Goal: Task Accomplishment & Management: Use online tool/utility

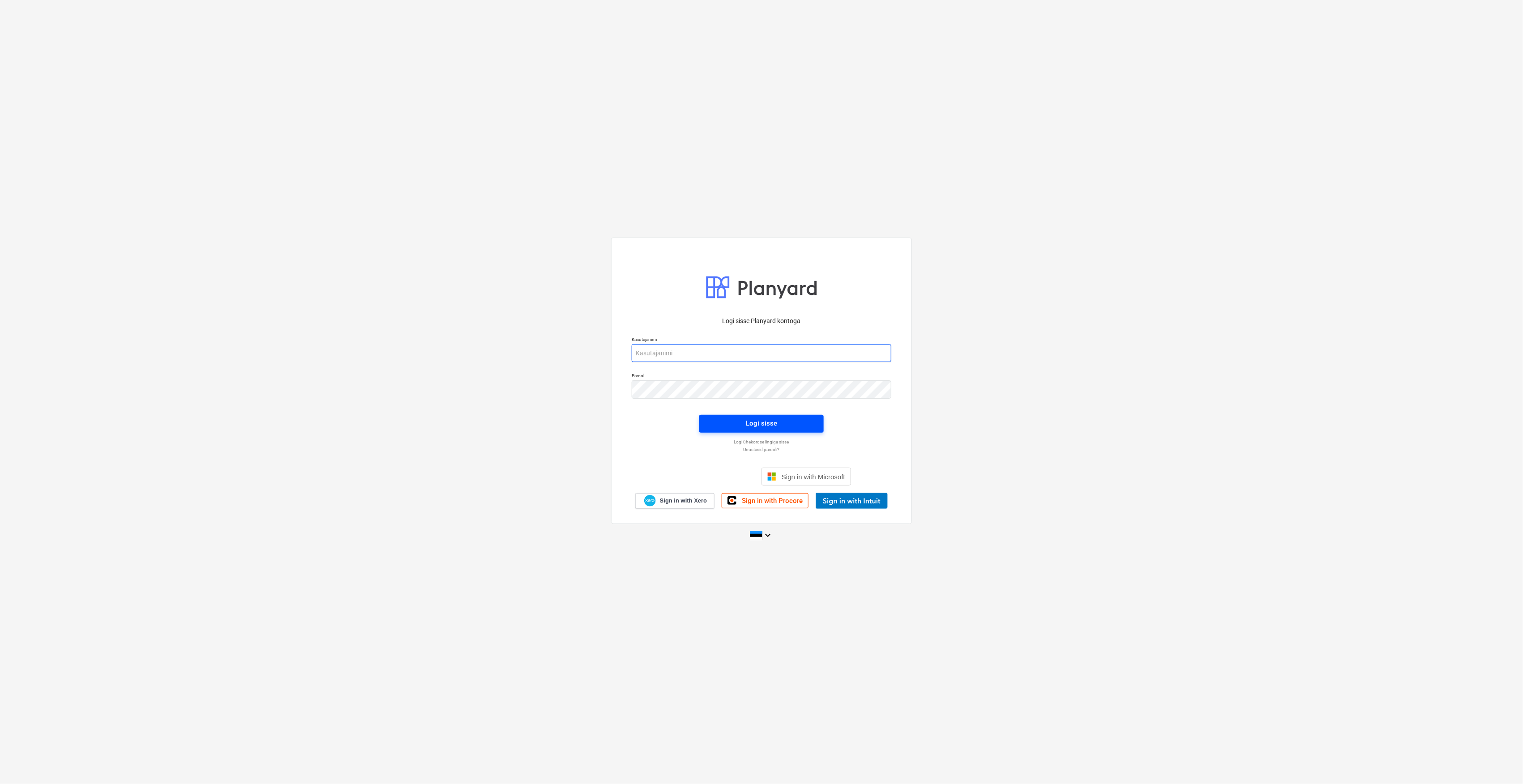
type input "[EMAIL_ADDRESS][DOMAIN_NAME]"
click at [774, 428] on div "Logi sisse" at bounding box center [762, 423] width 31 height 12
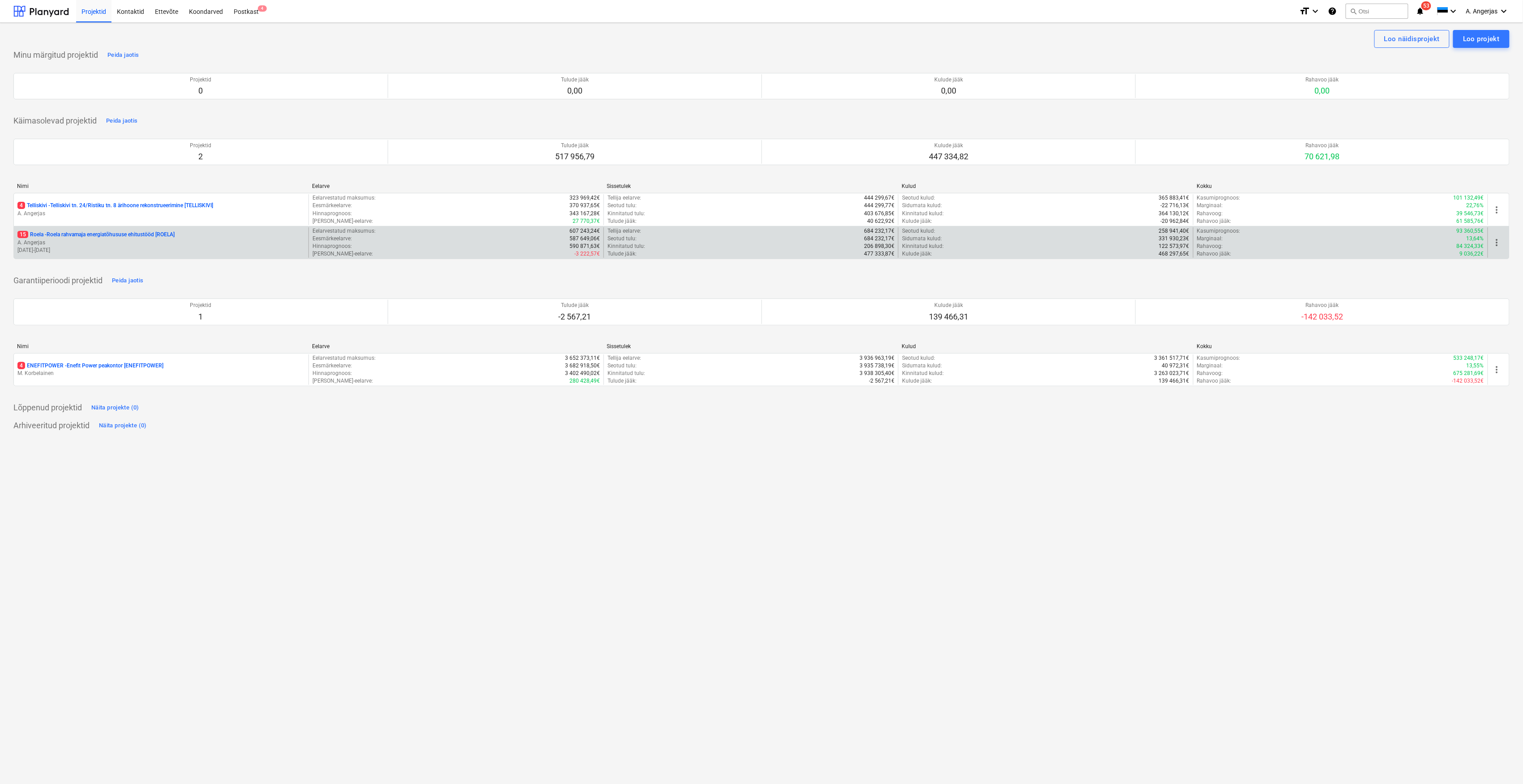
click at [213, 238] on div "15 Roela - Roela rahvamaja energiatõhususe ehitustööd [ROELA]" at bounding box center [161, 234] width 288 height 8
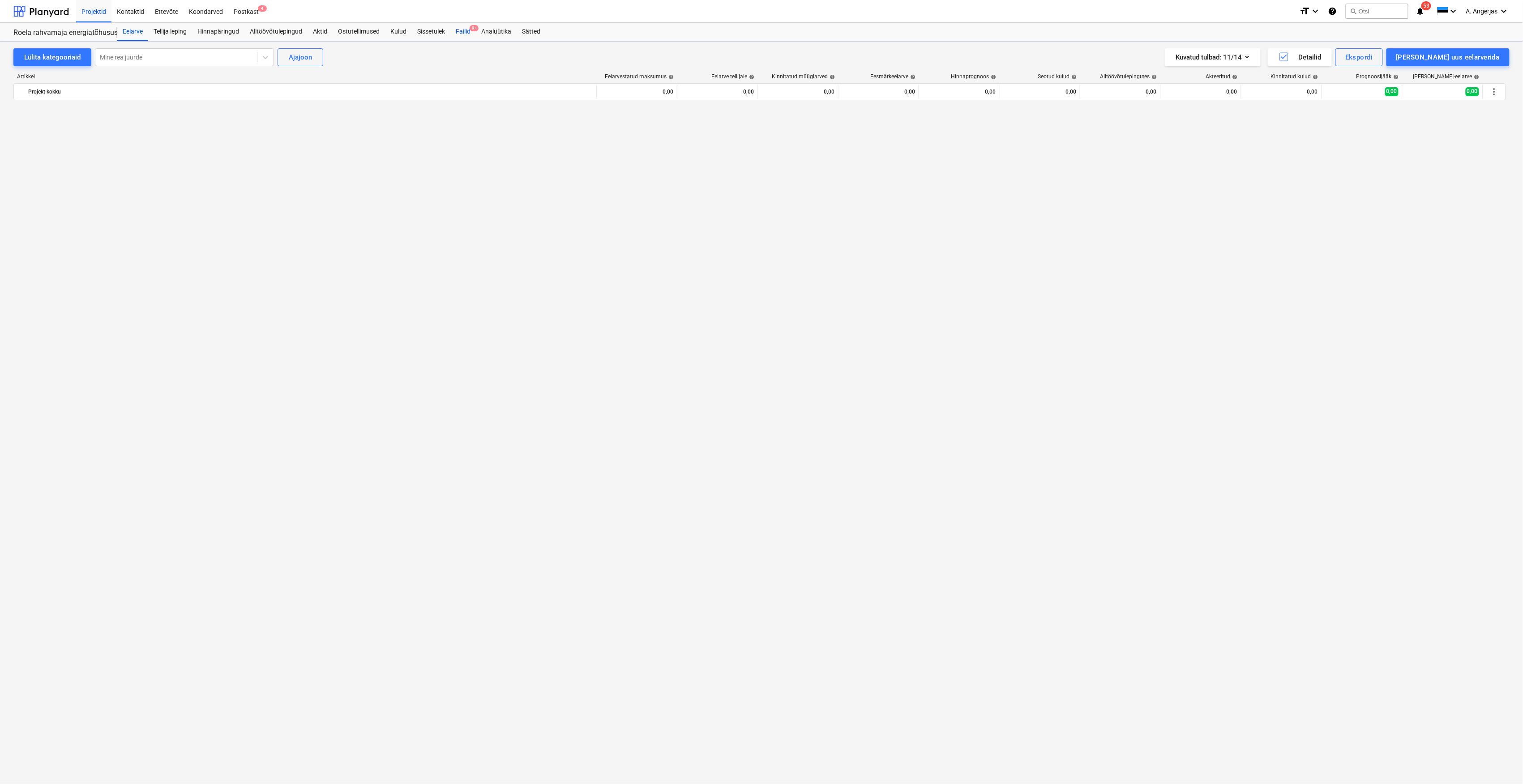
click at [462, 29] on div "Failid 9+" at bounding box center [463, 31] width 26 height 18
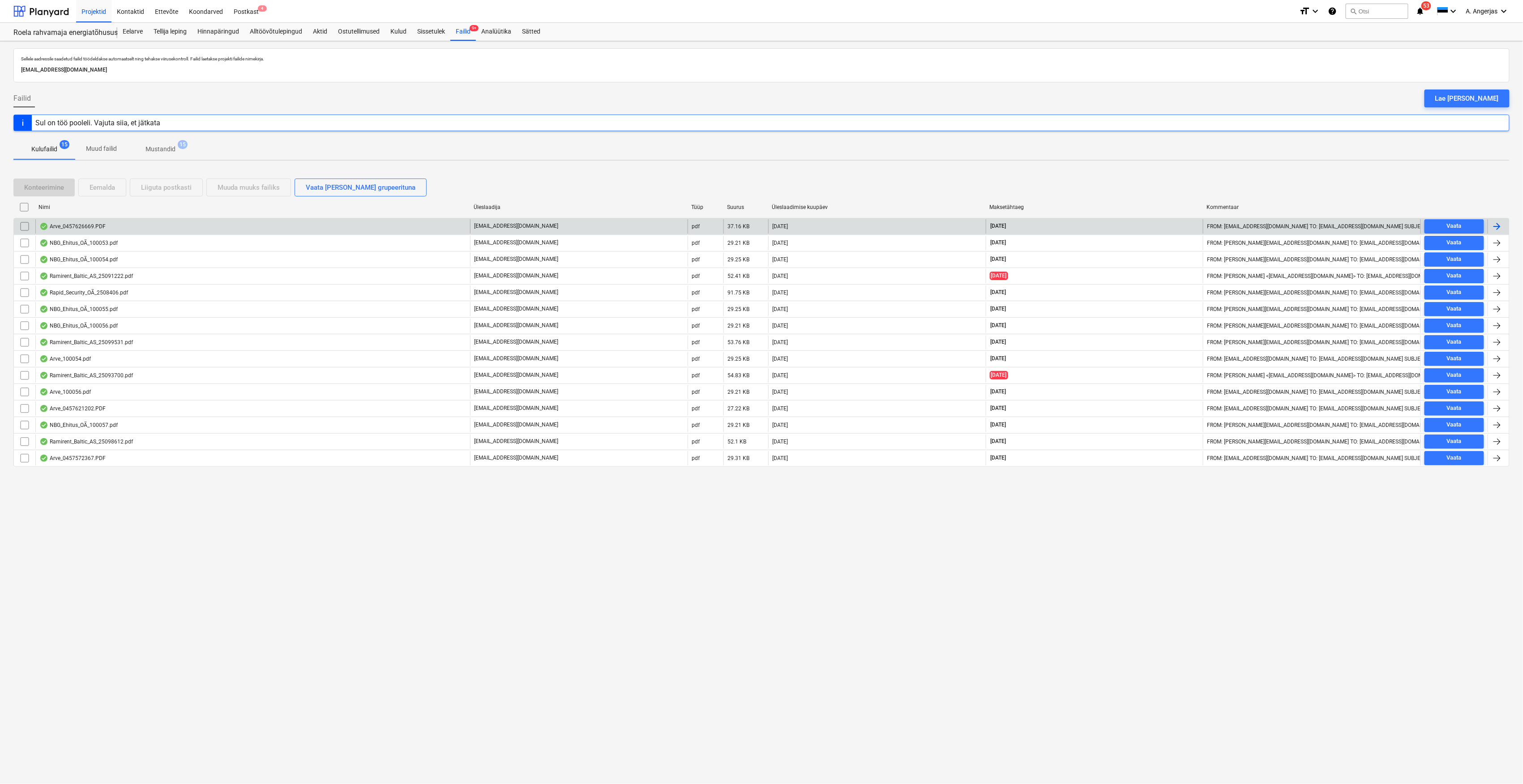
click at [112, 227] on div "Arve_0457626669.PDF" at bounding box center [253, 227] width 435 height 14
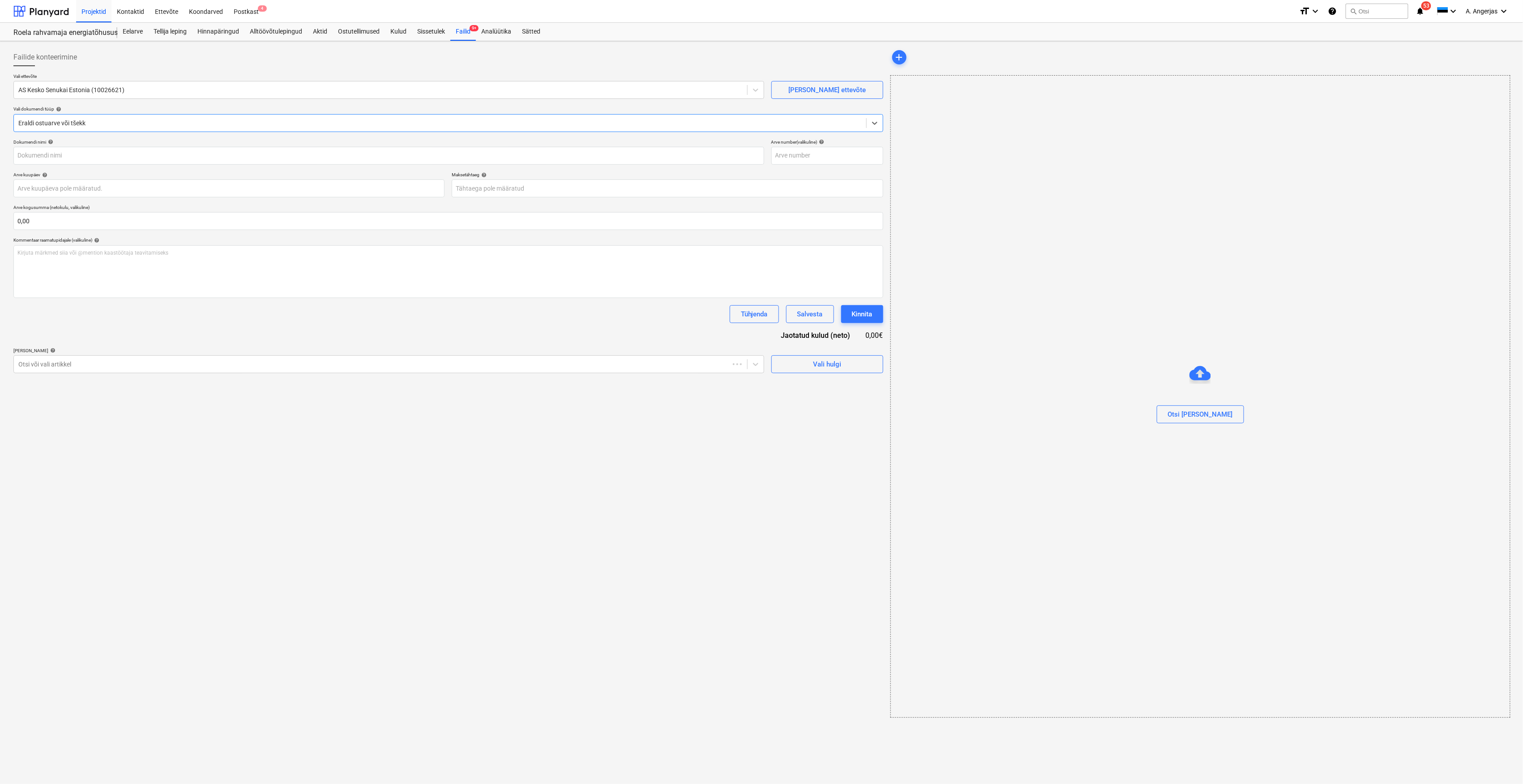
type input "457626669"
type input "[DATE]"
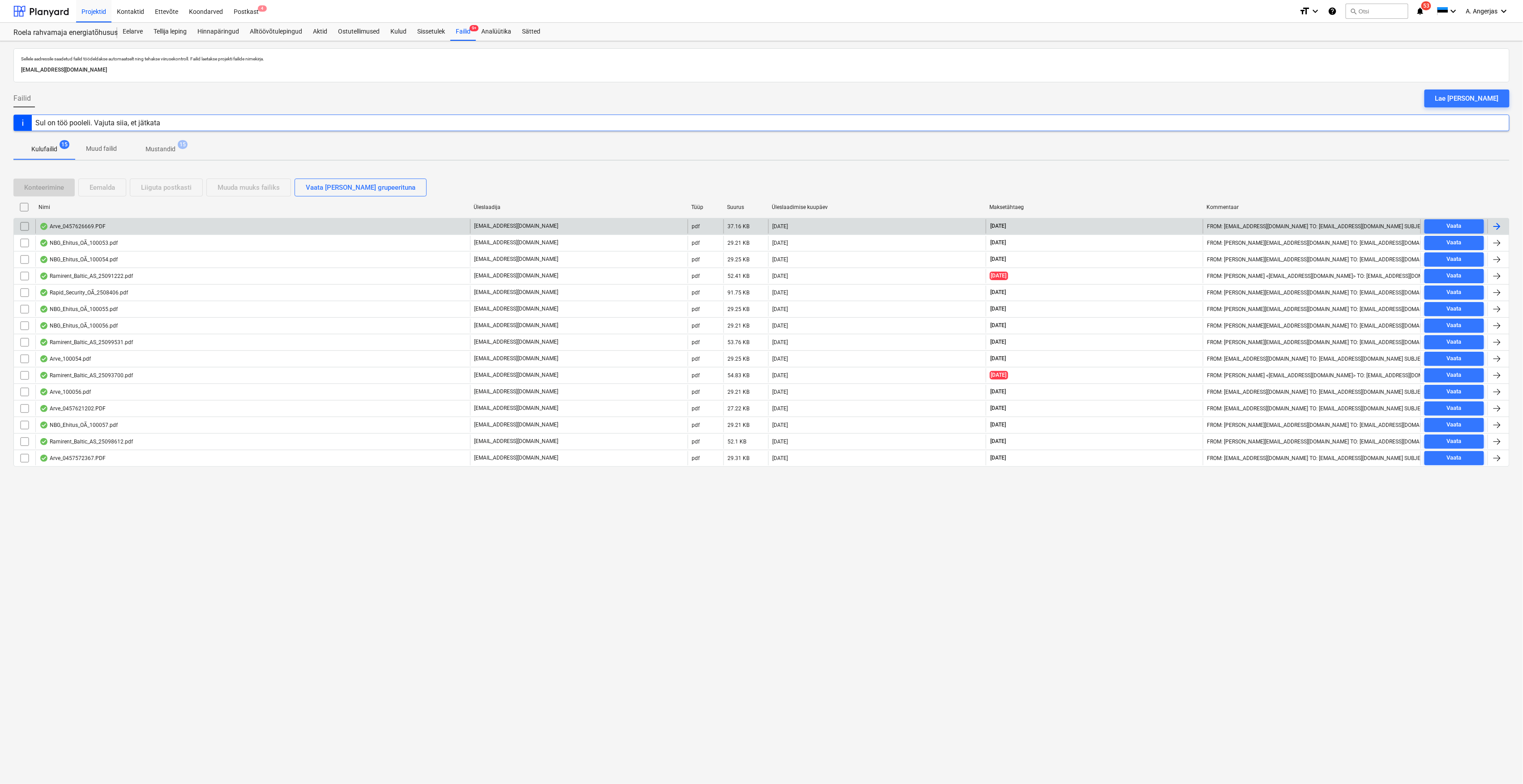
click at [72, 222] on div "Arve_0457626669.PDF" at bounding box center [253, 227] width 435 height 14
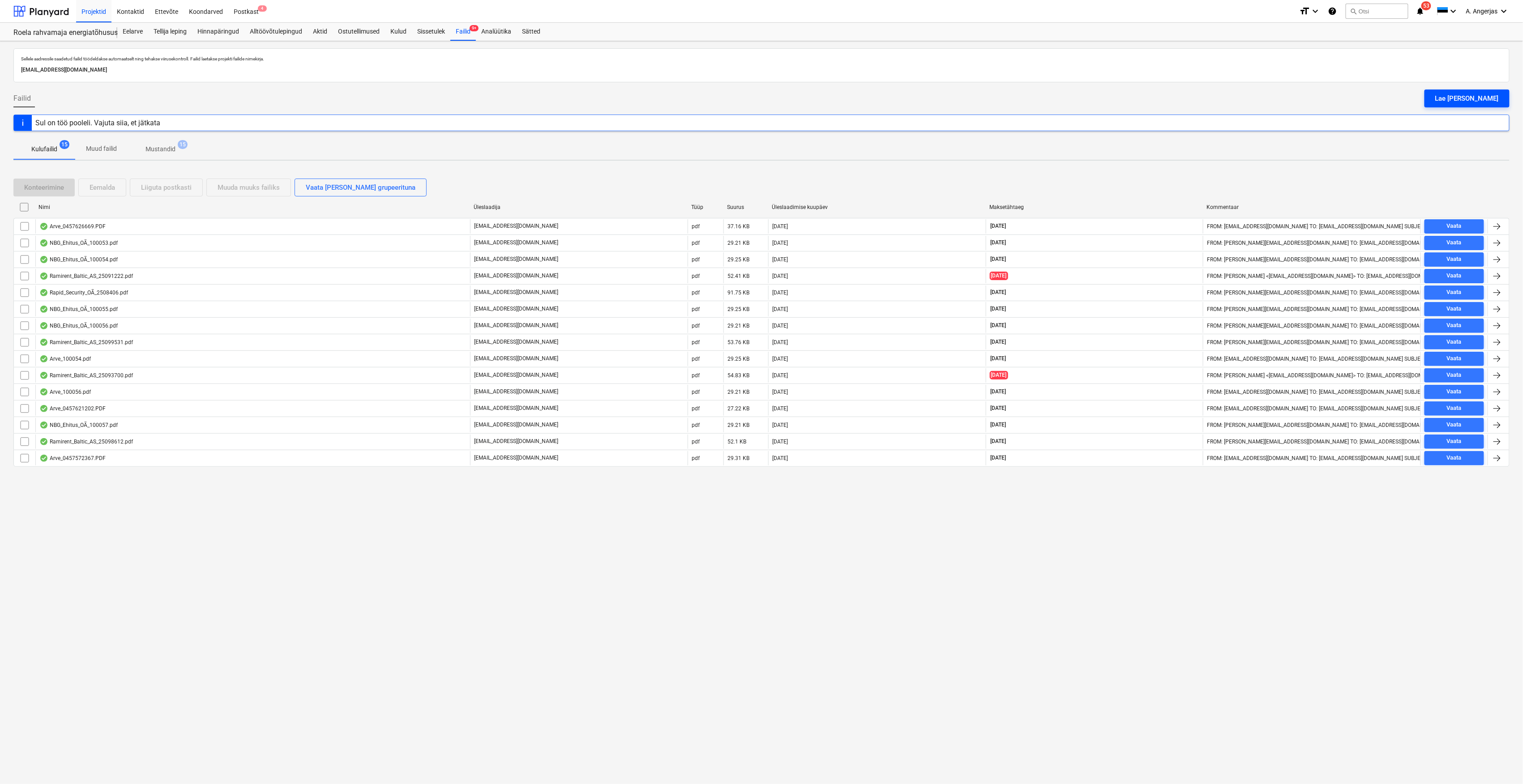
click at [1470, 95] on div "Lae [PERSON_NAME]" at bounding box center [1467, 98] width 63 height 12
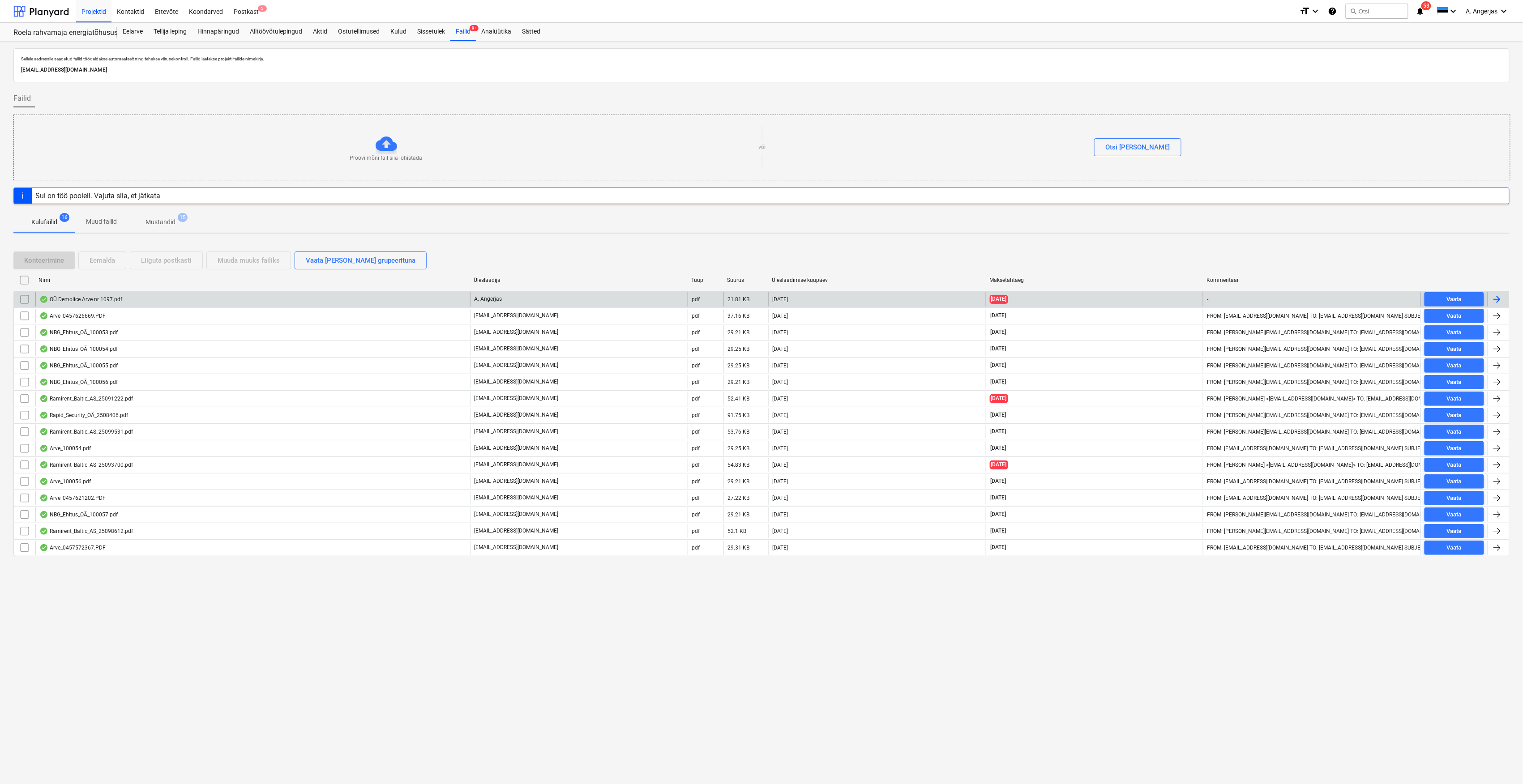
click at [116, 301] on div "OÜ Demolice Arve nr 1097.pdf" at bounding box center [81, 299] width 83 height 7
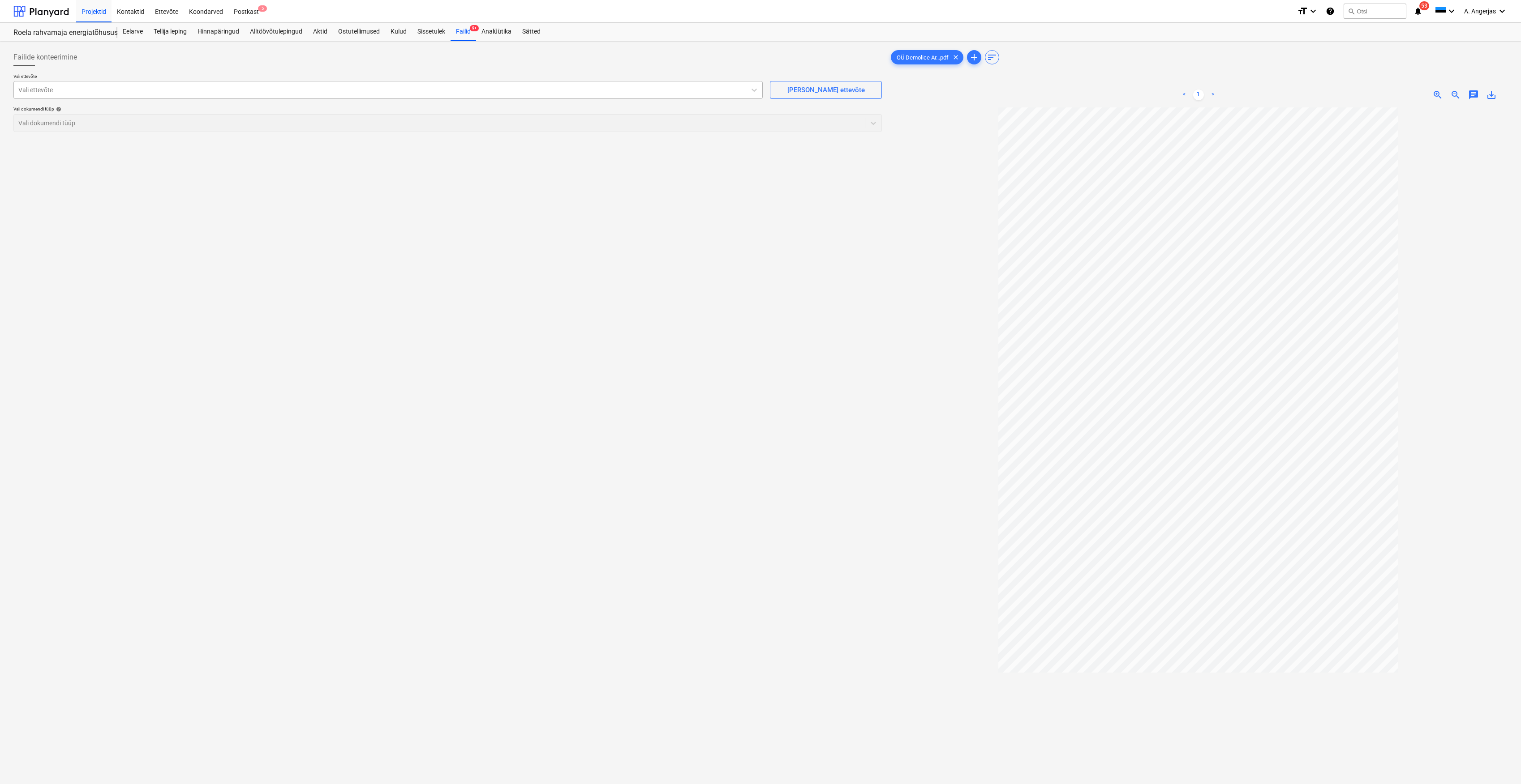
click at [99, 91] on div at bounding box center [379, 89] width 723 height 9
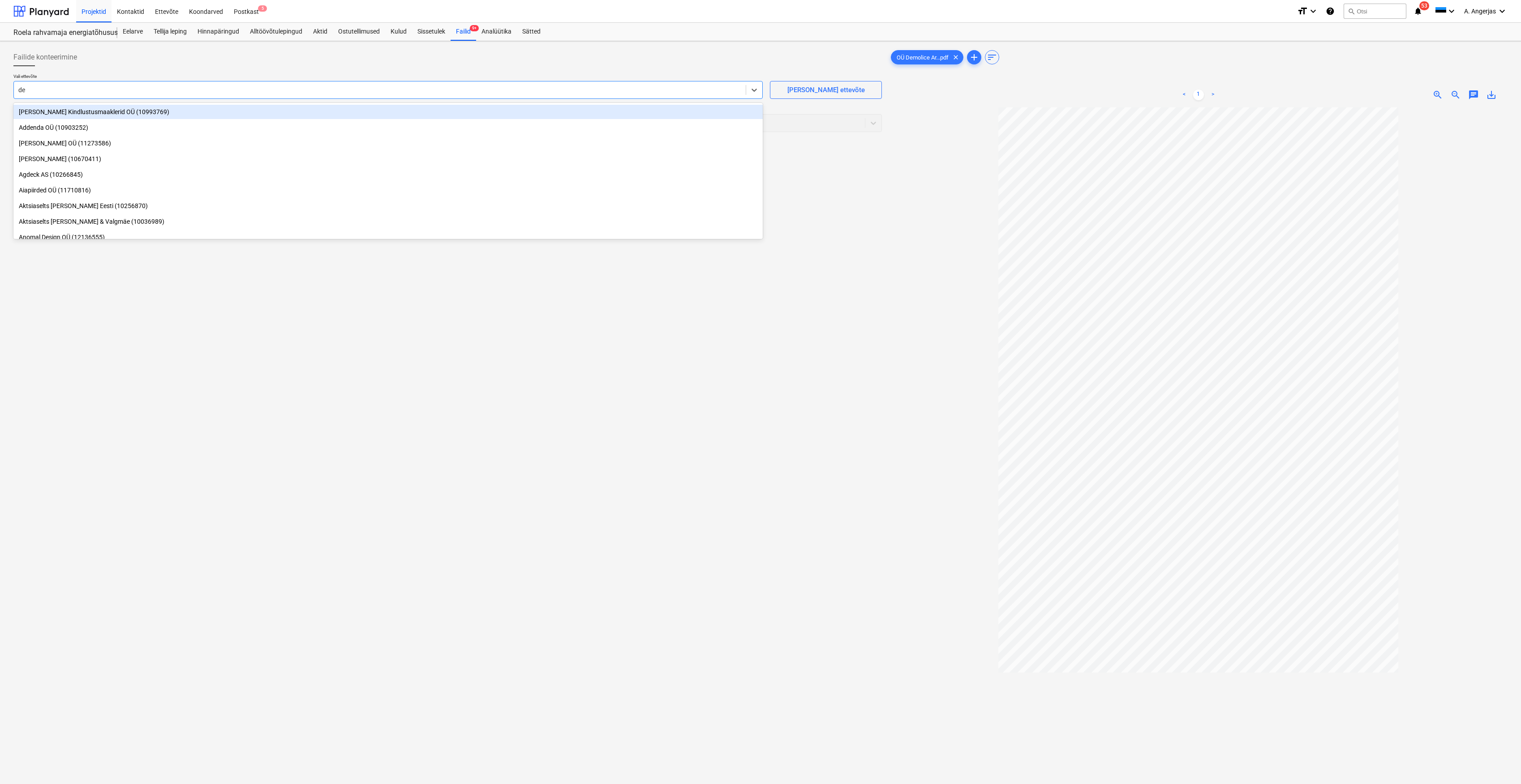
type input "dem"
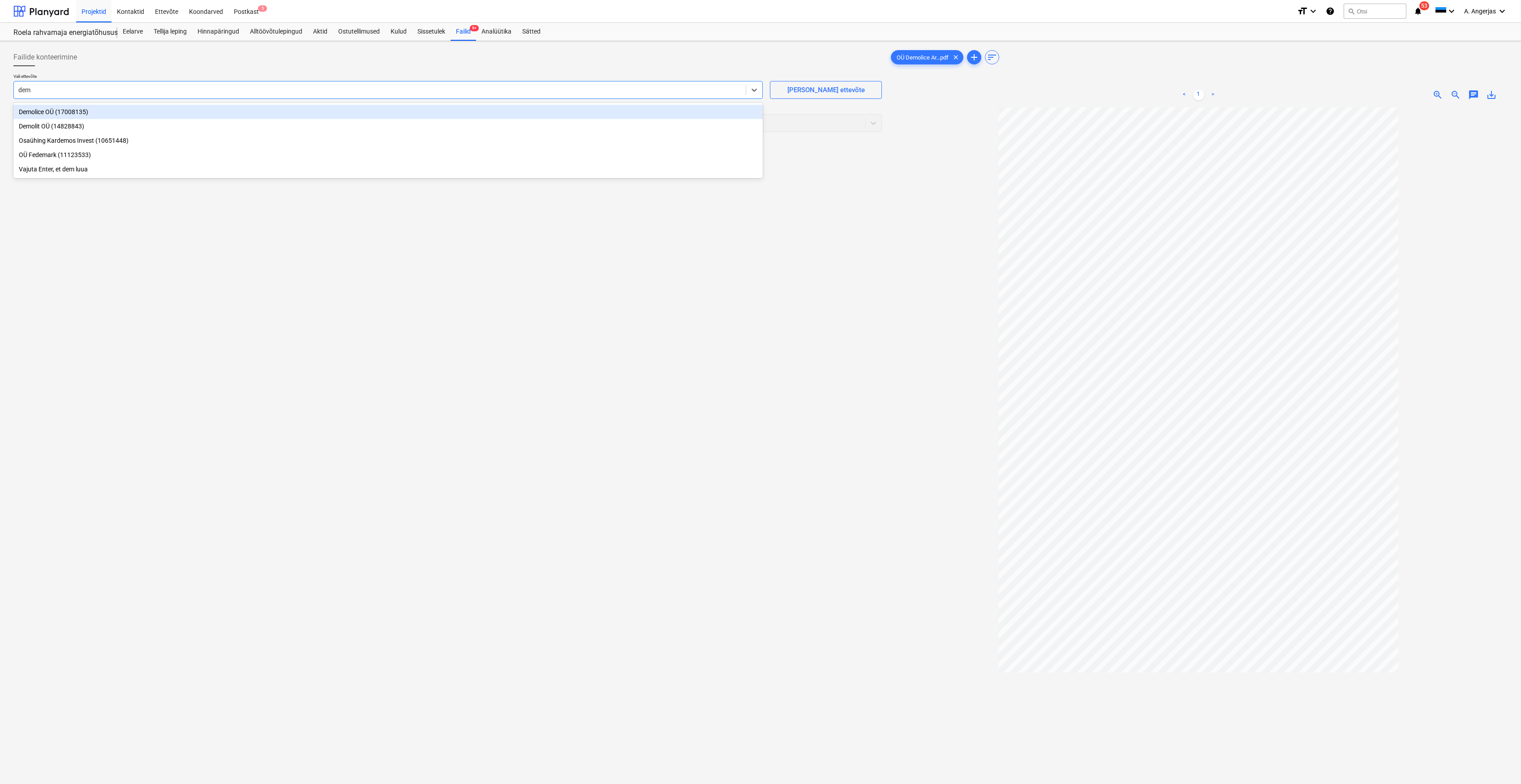
click at [92, 115] on div "Demolice OÜ (17008135)" at bounding box center [388, 112] width 749 height 14
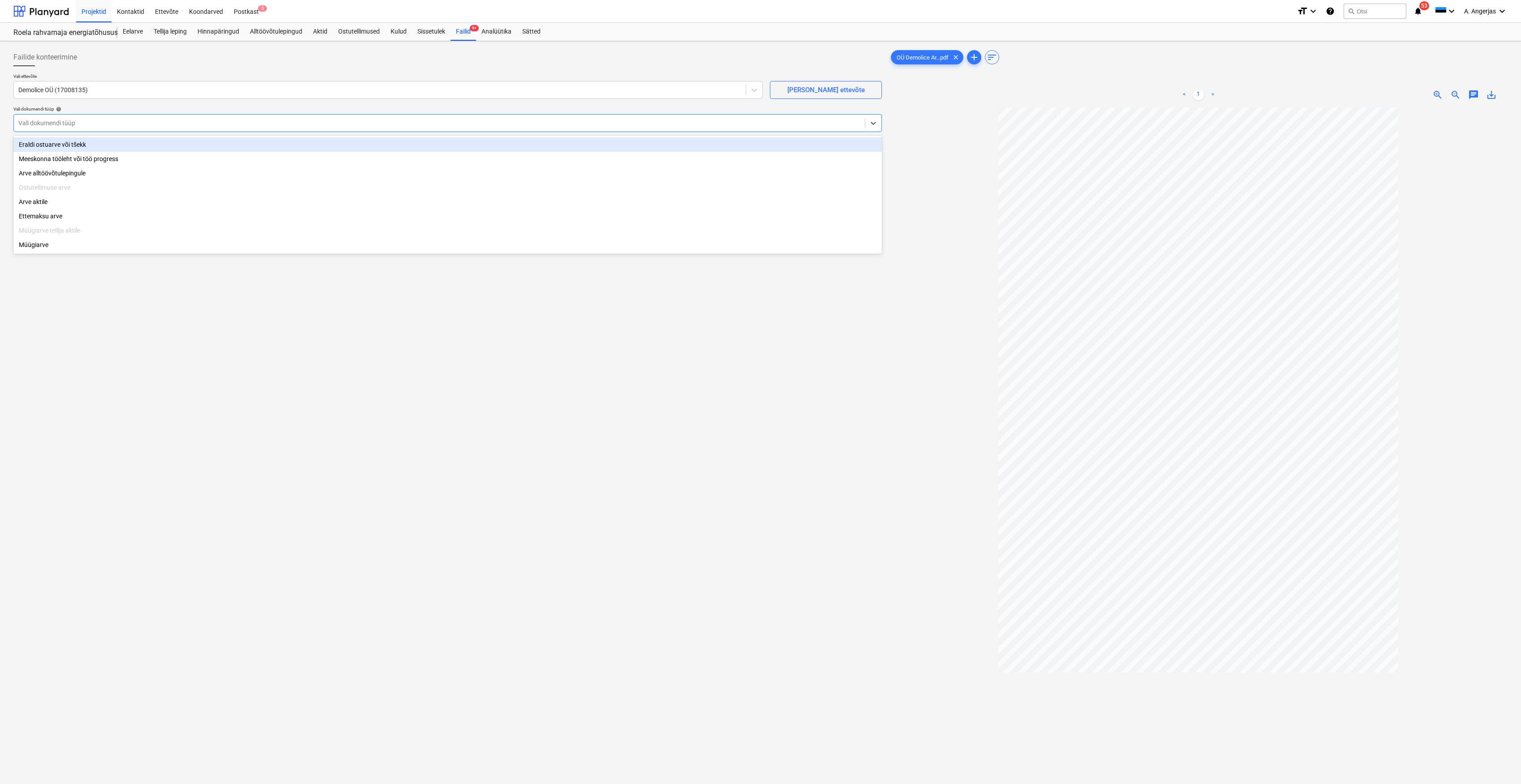
click at [99, 116] on div "Vali dokumendi tüüp" at bounding box center [439, 123] width 851 height 13
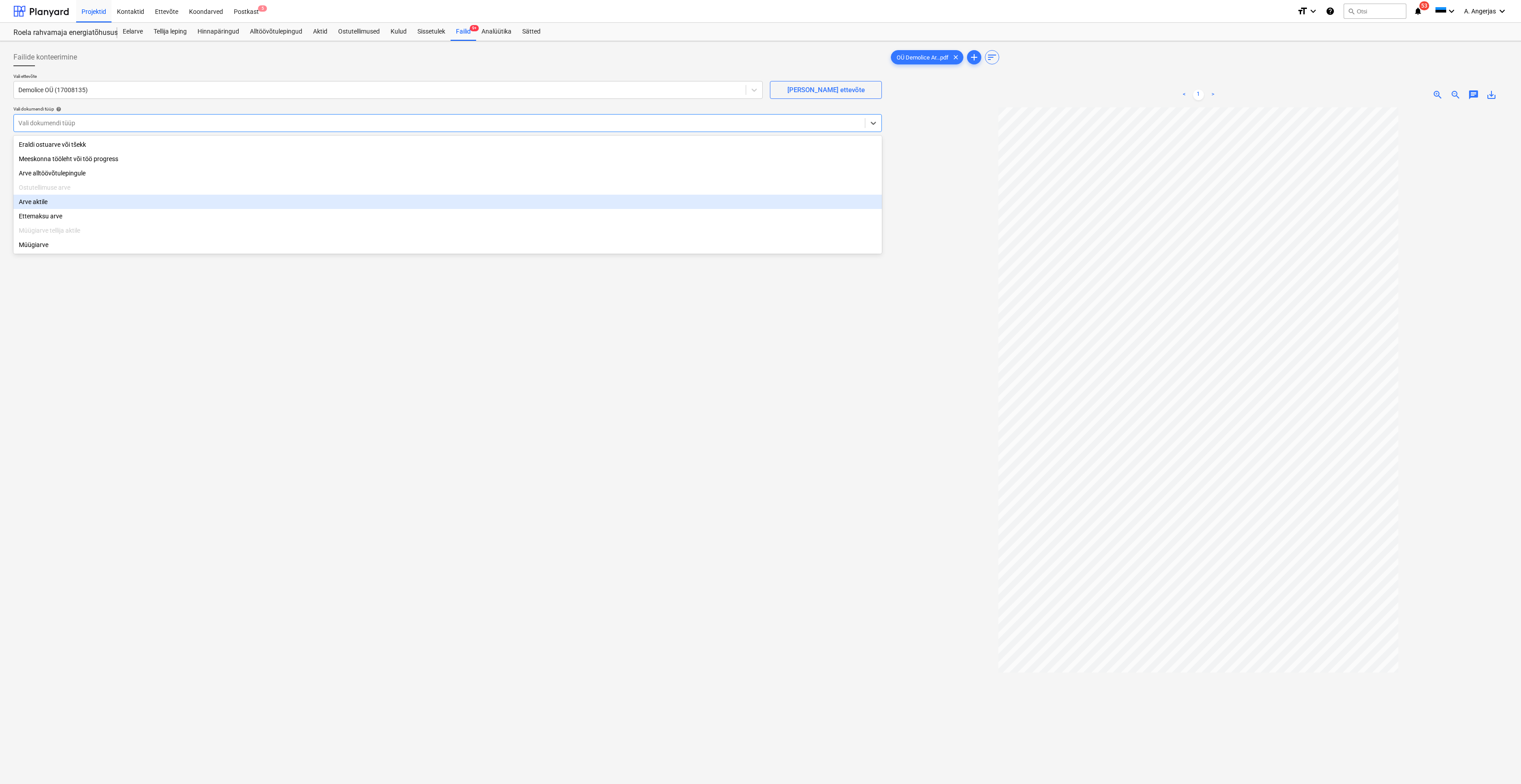
click at [72, 204] on div "Arve aktile" at bounding box center [447, 202] width 868 height 14
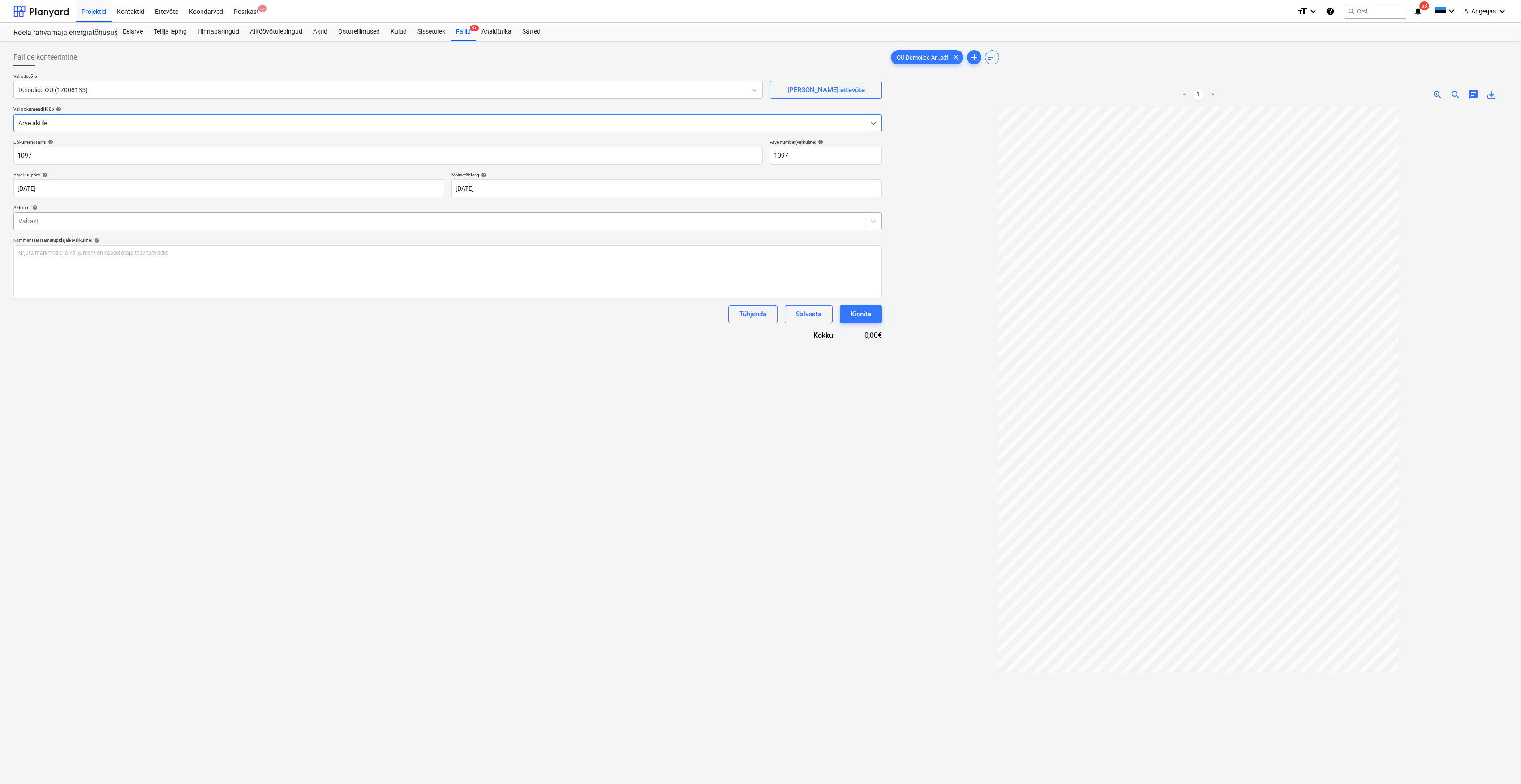
click at [109, 230] on div "Vali akt" at bounding box center [447, 220] width 868 height 18
click at [109, 245] on div "Akt nr [DATE] (Demolice)" at bounding box center [447, 243] width 868 height 14
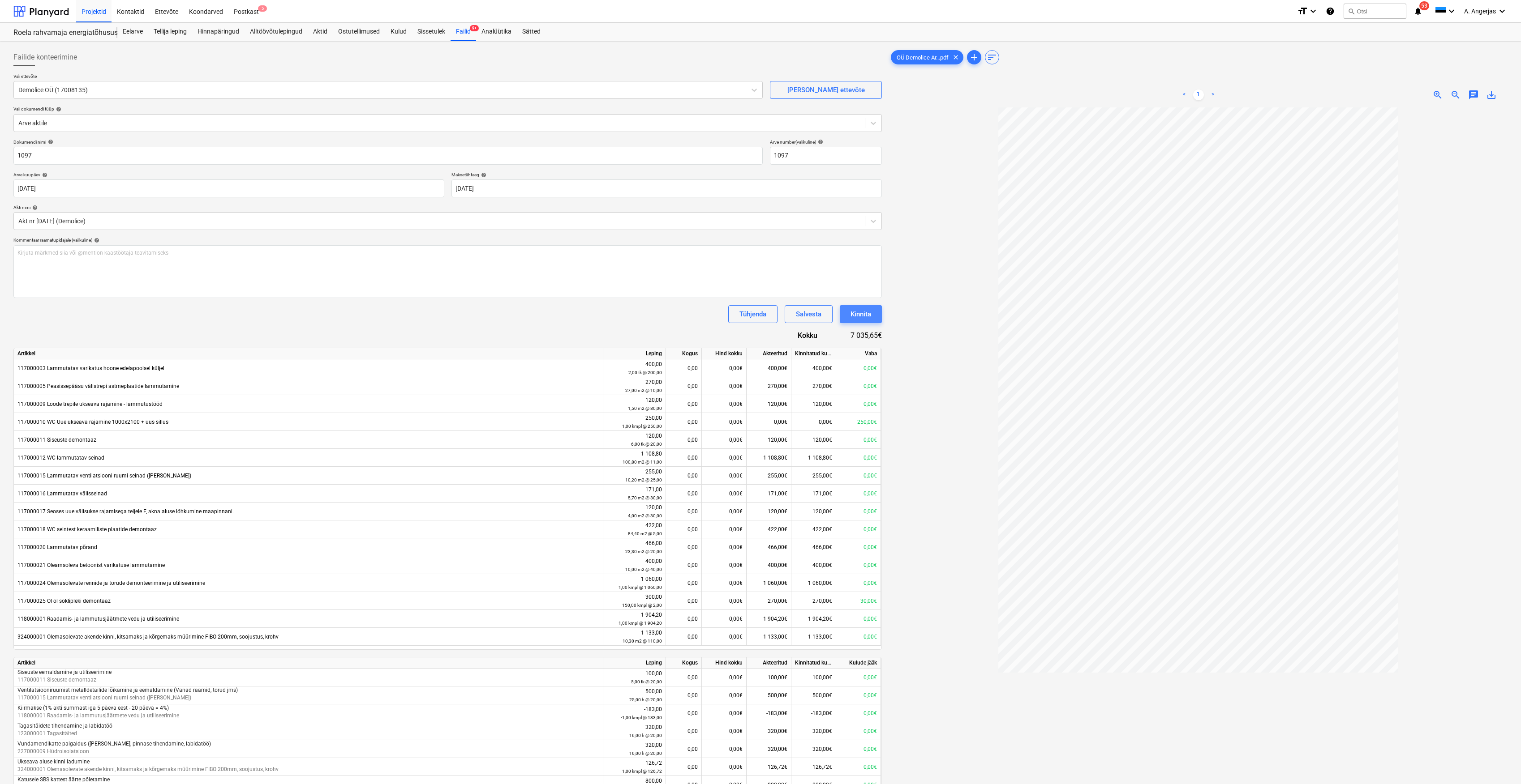
click at [850, 310] on div "Kinnita" at bounding box center [860, 314] width 20 height 12
